Goal: Transaction & Acquisition: Purchase product/service

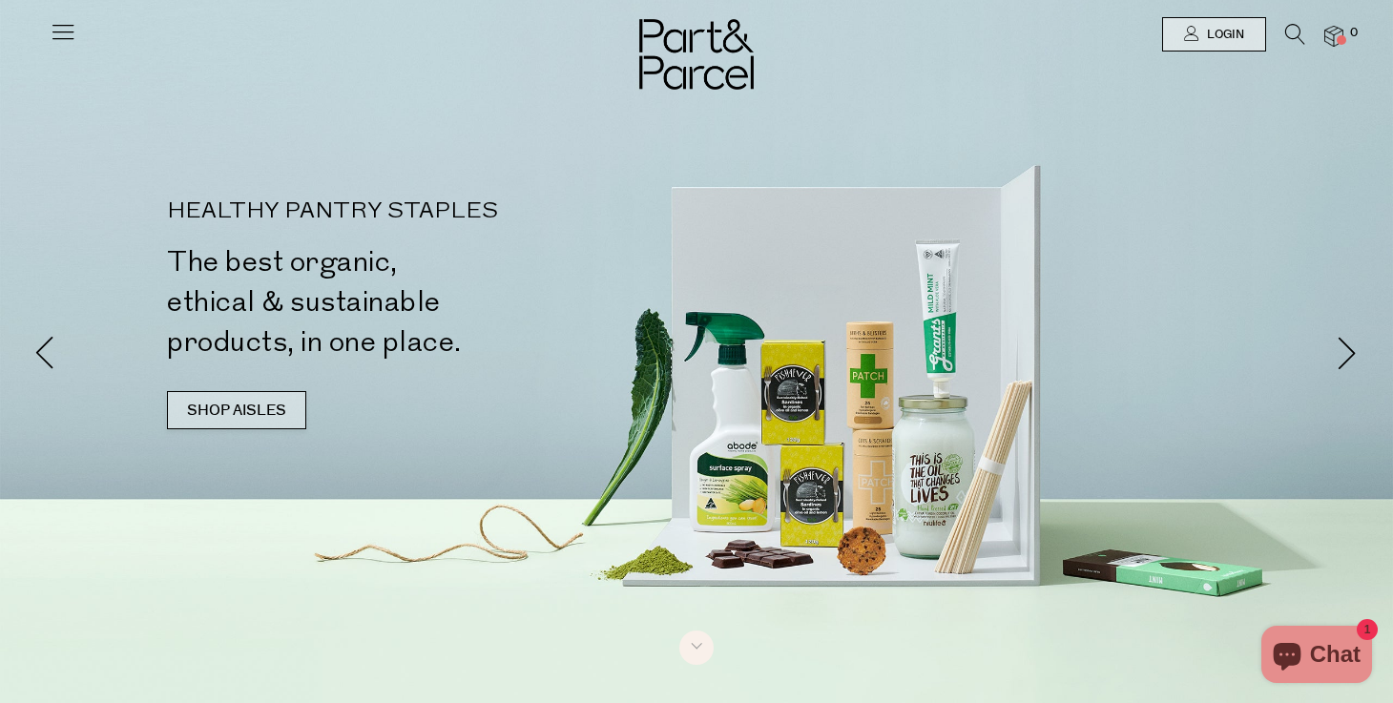
click at [197, 411] on link "SHOP AISLES" at bounding box center [236, 410] width 139 height 38
click at [1289, 40] on icon at bounding box center [1295, 34] width 20 height 21
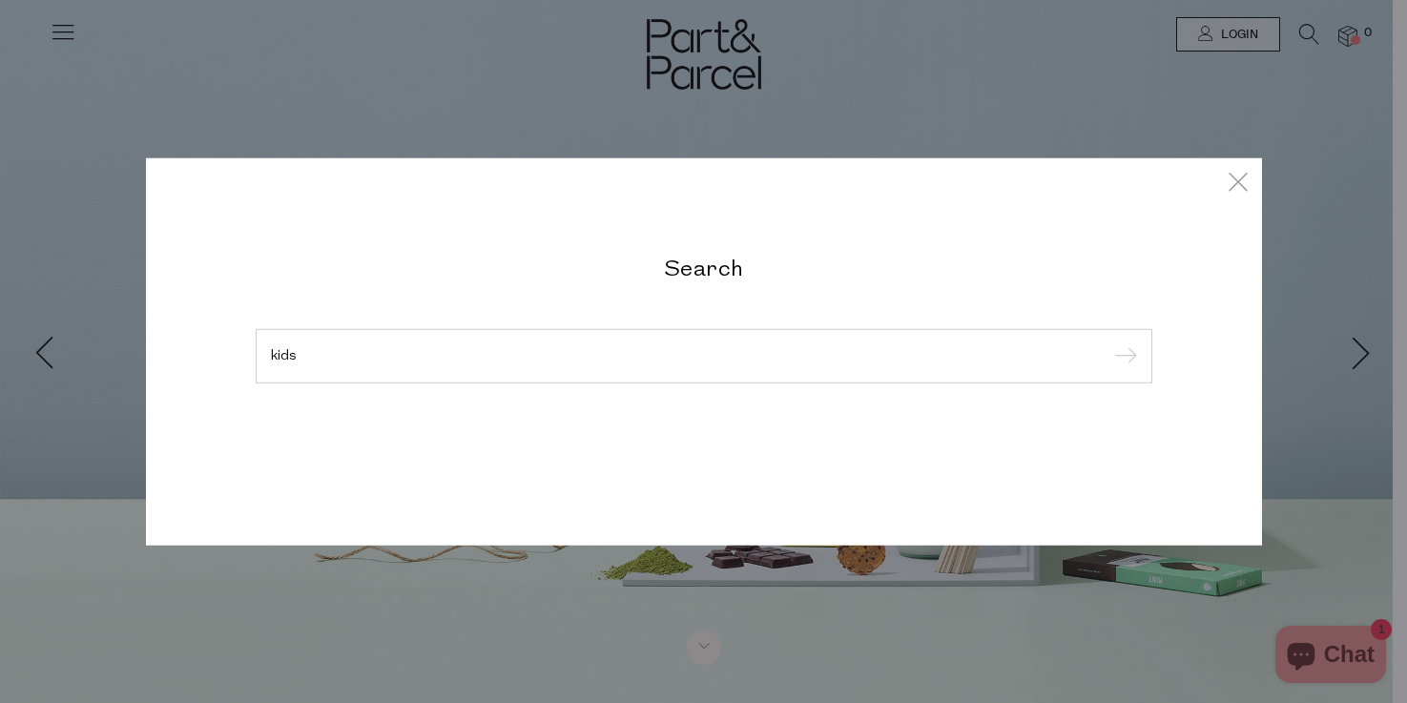
type input "kids"
click at [1109, 343] on input "submit" at bounding box center [1123, 357] width 29 height 29
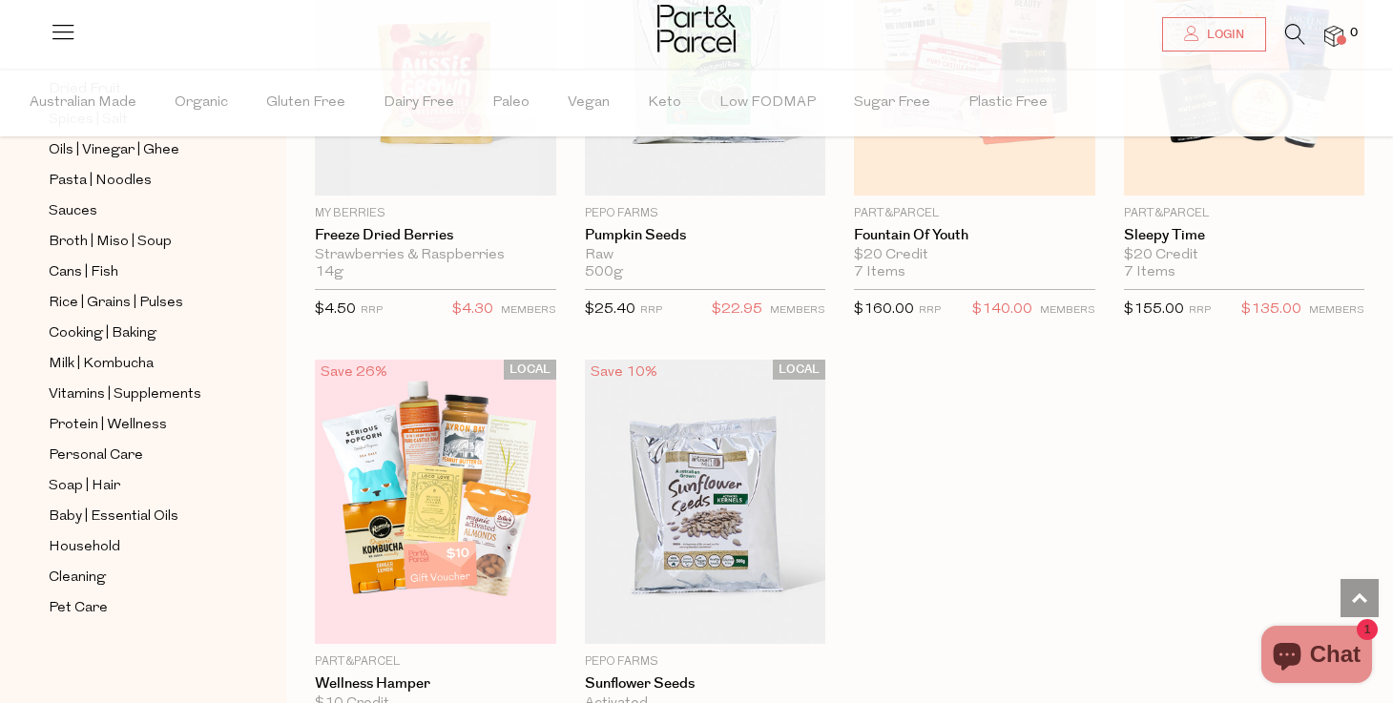
scroll to position [5288, 0]
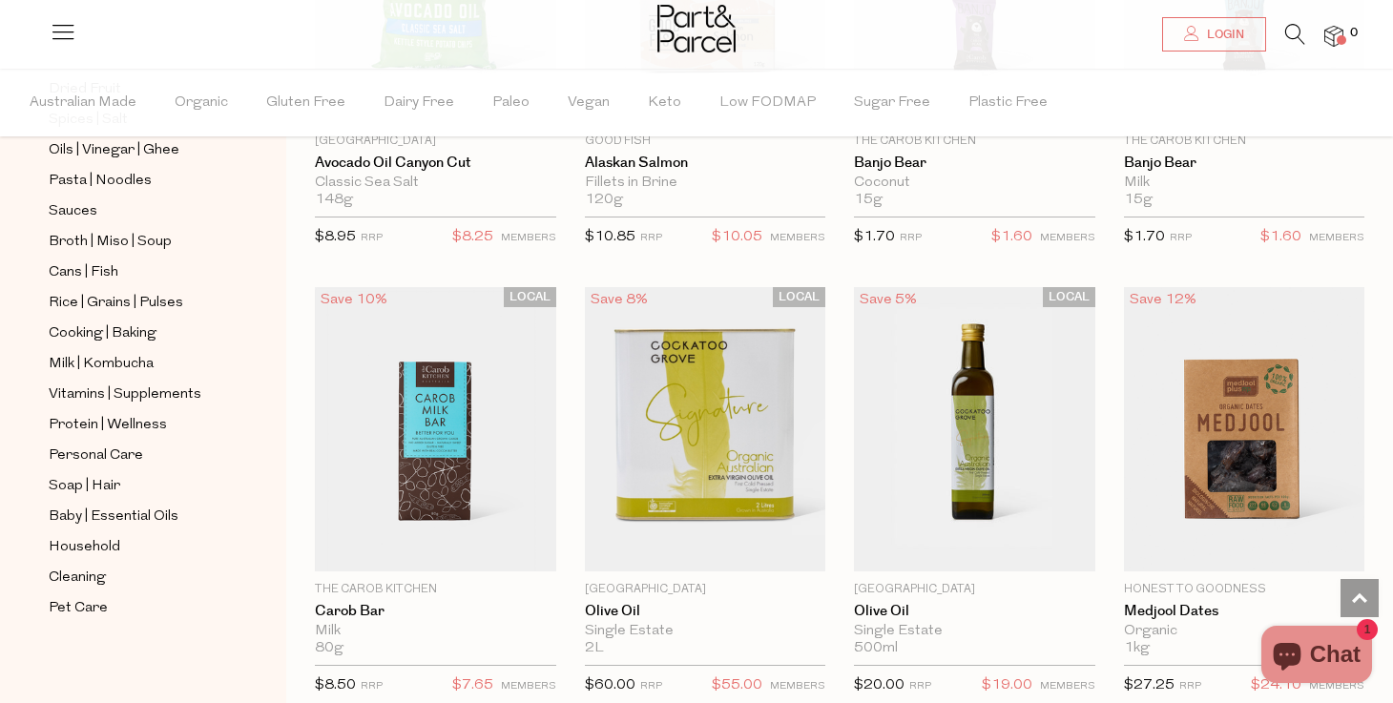
scroll to position [10449, 0]
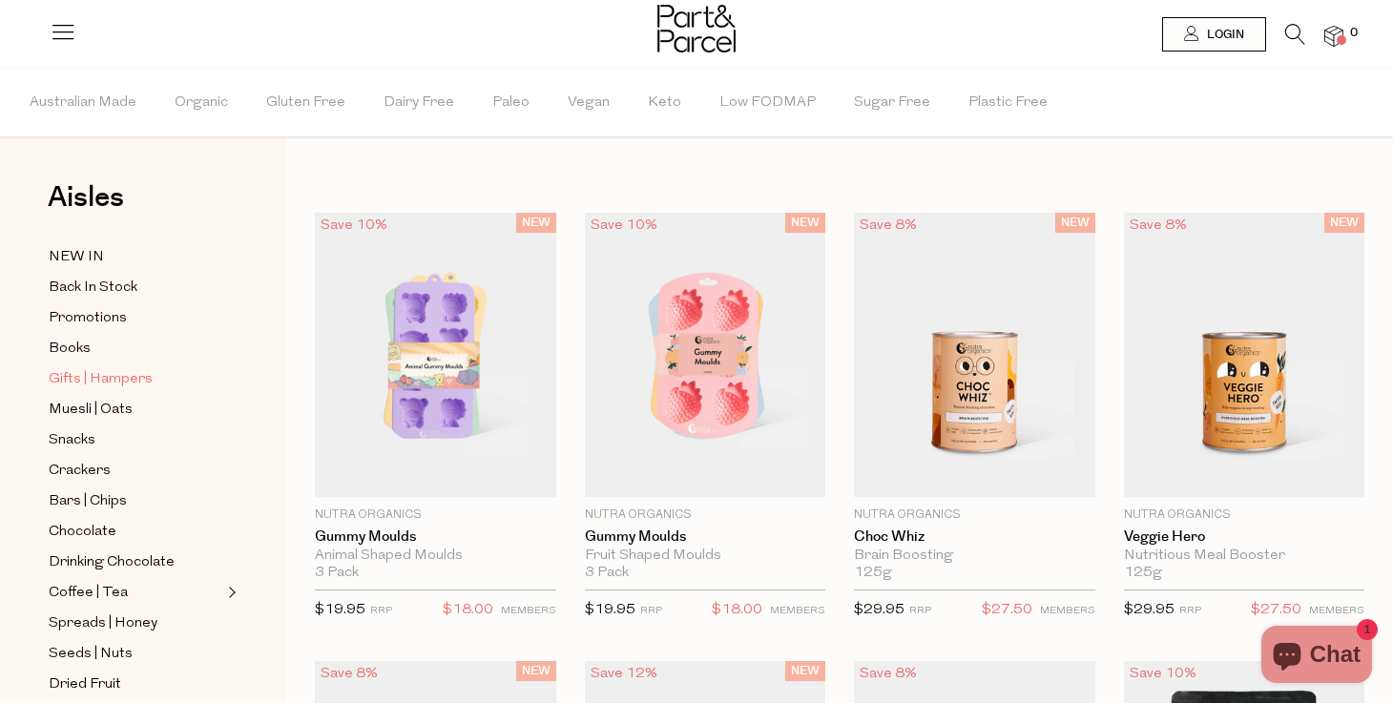
click at [106, 380] on span "Gifts | Hampers" at bounding box center [101, 379] width 104 height 23
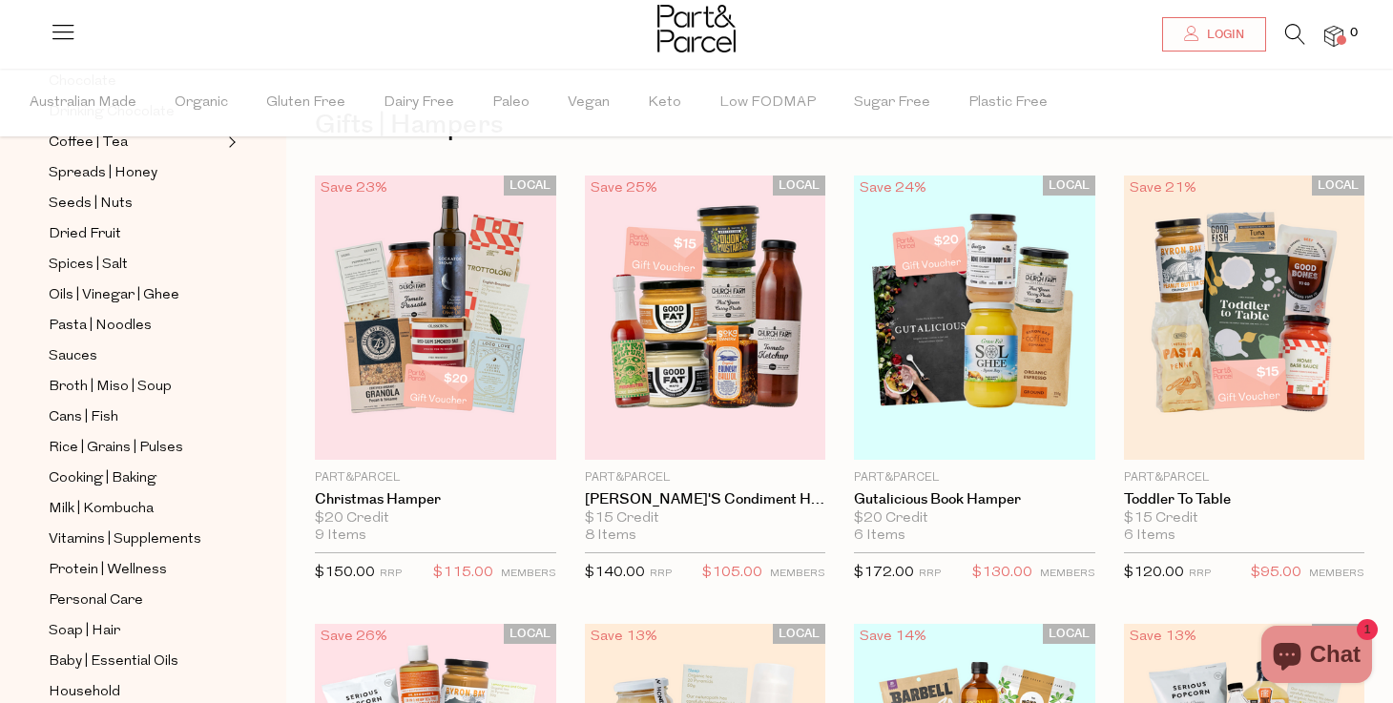
scroll to position [450, 0]
click at [100, 484] on span "Cooking | Baking" at bounding box center [103, 478] width 108 height 23
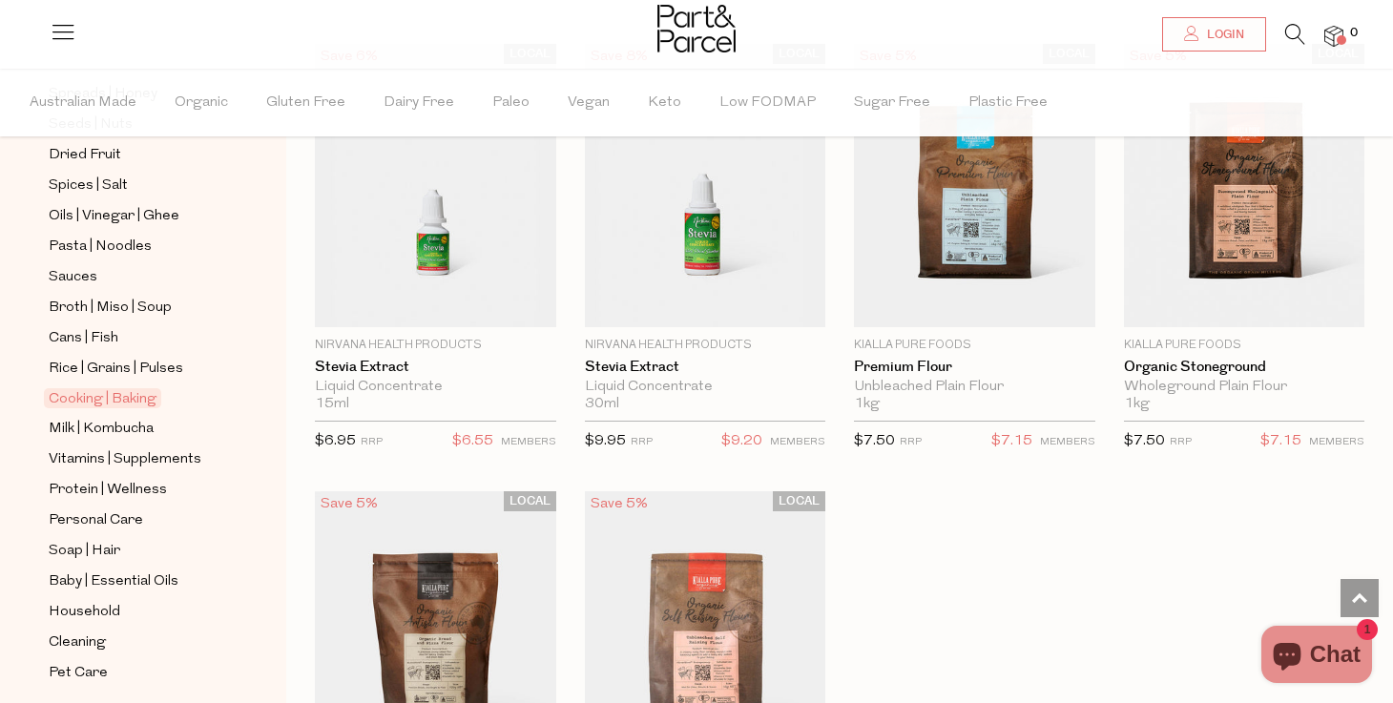
scroll to position [5204, 0]
